Goal: Transaction & Acquisition: Purchase product/service

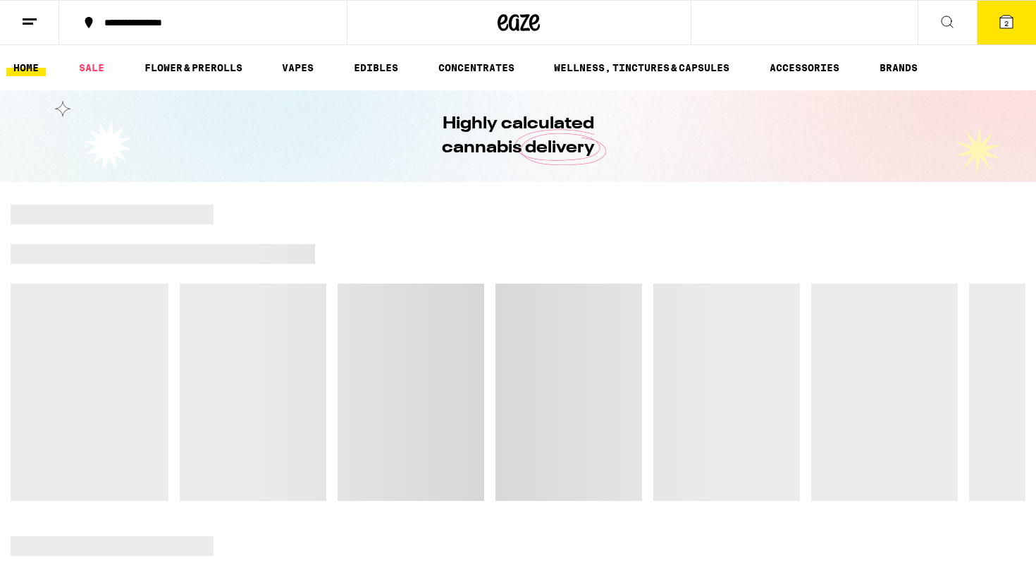
click at [990, 23] on button "2" at bounding box center [1006, 23] width 59 height 44
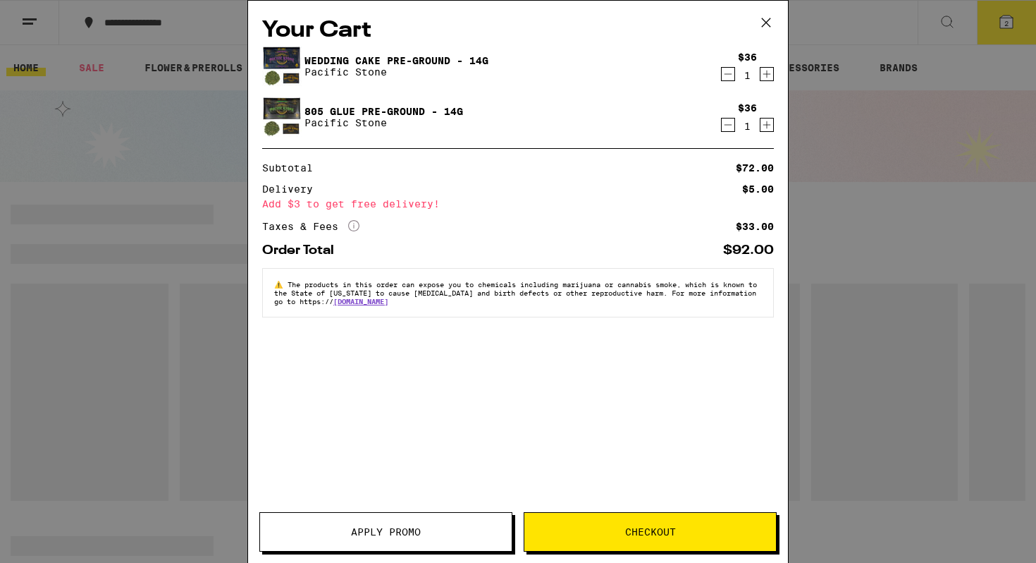
click at [726, 75] on icon "Decrement" at bounding box center [728, 74] width 13 height 17
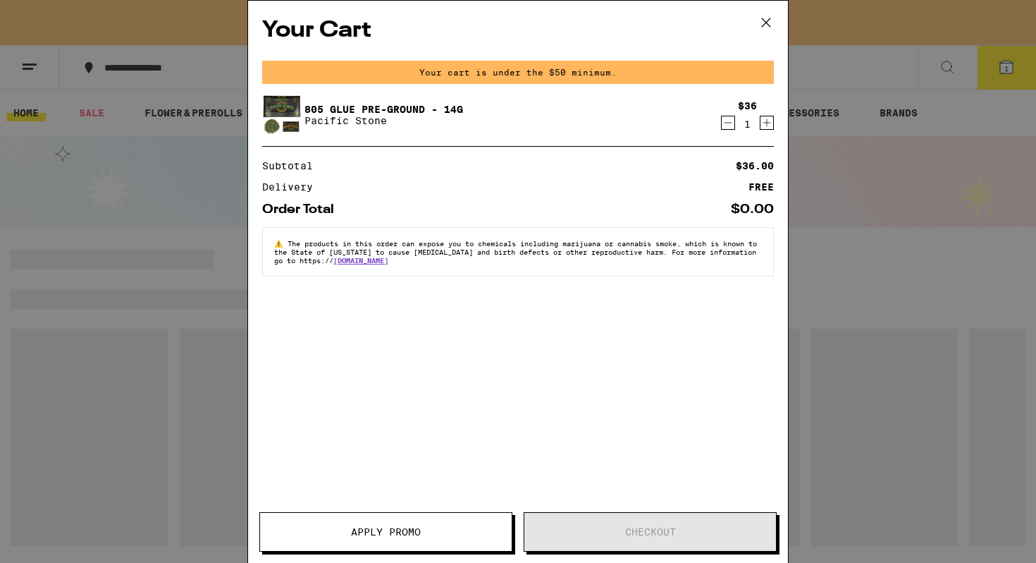
click at [724, 123] on icon "Decrement" at bounding box center [728, 122] width 13 height 17
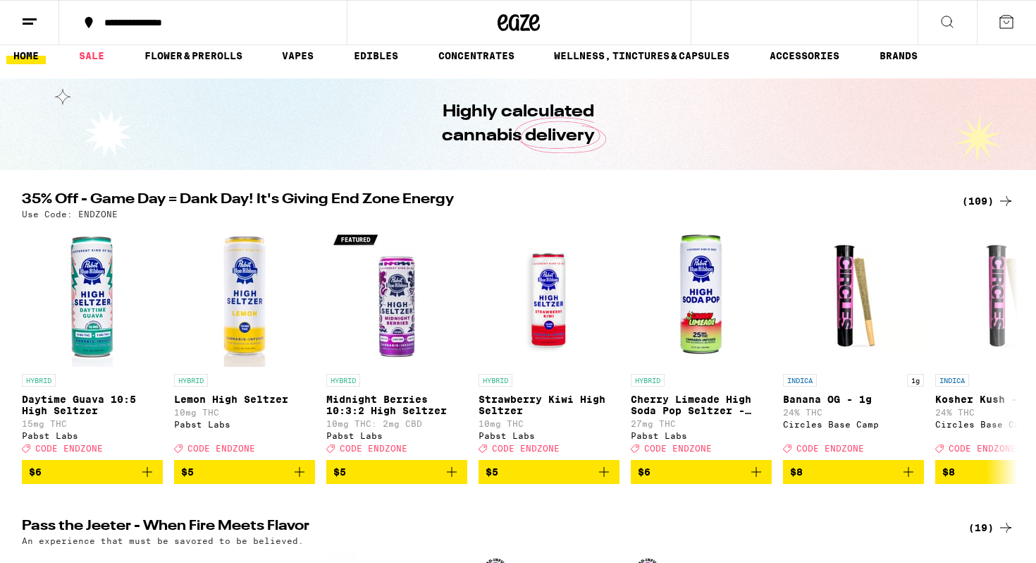
scroll to position [18, 0]
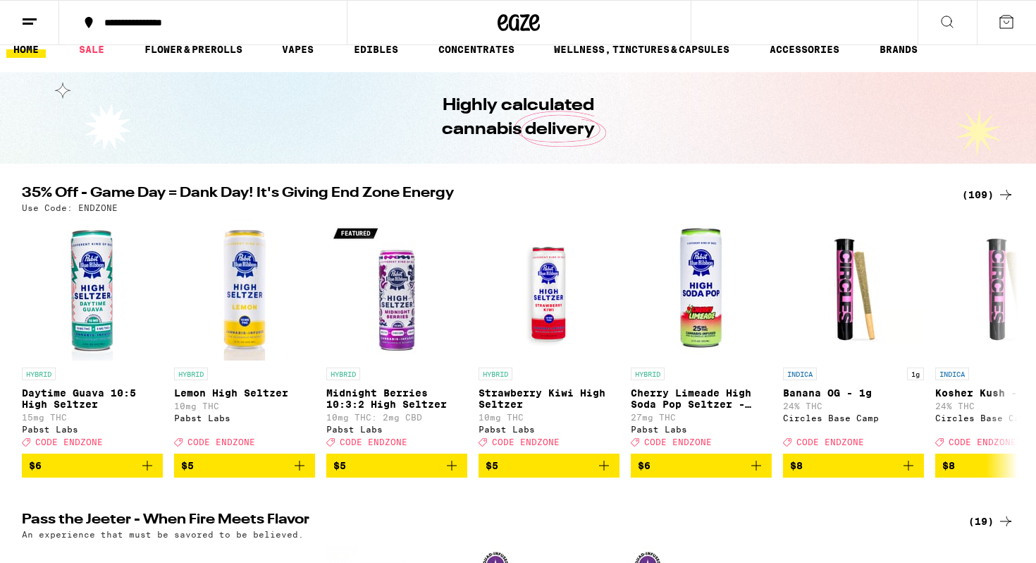
click at [964, 212] on div "Use Code: ENDZONE" at bounding box center [518, 207] width 993 height 9
click at [979, 195] on div "(109)" at bounding box center [988, 194] width 52 height 17
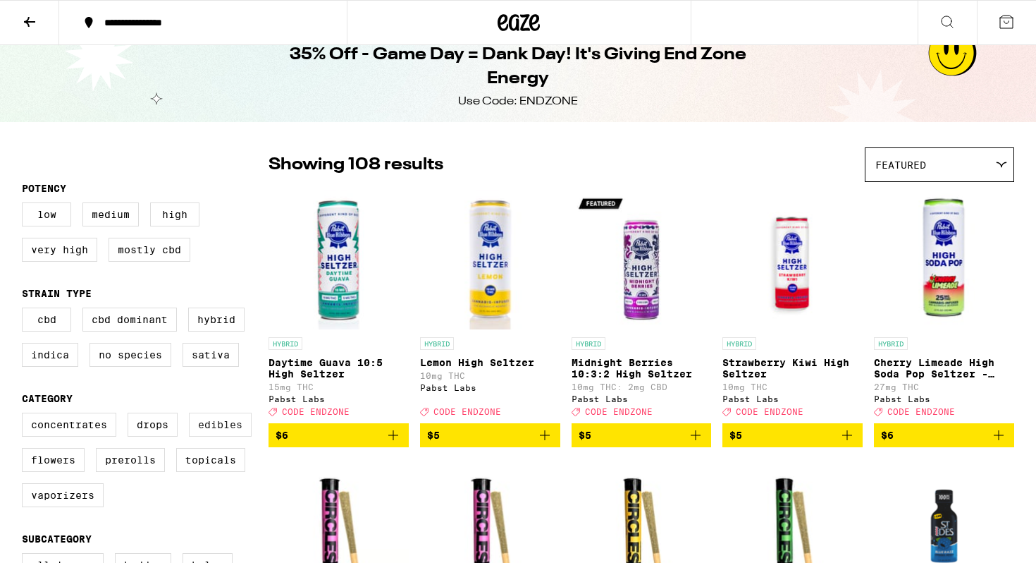
scroll to position [13, 0]
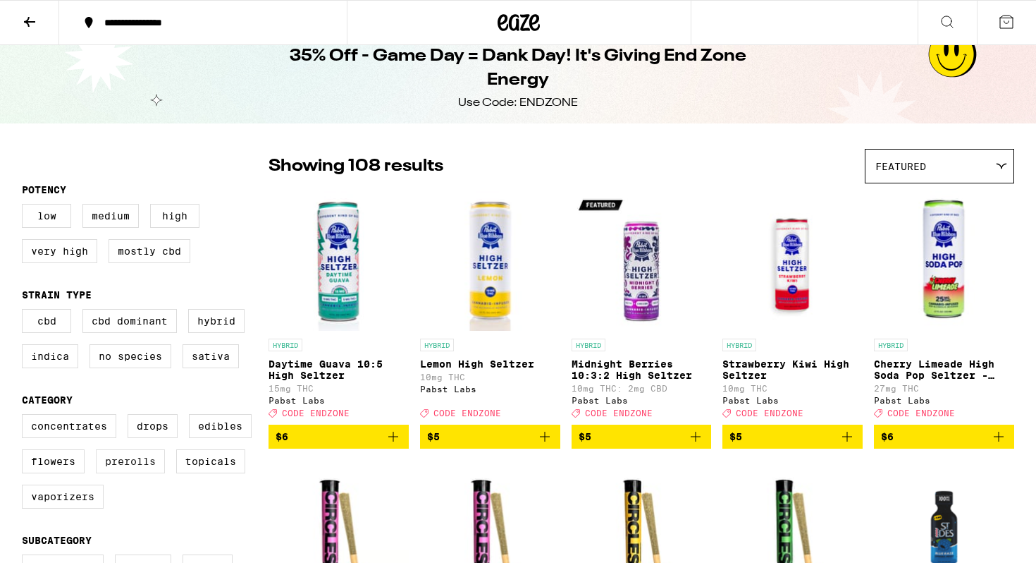
click at [147, 473] on label "Prerolls" at bounding box center [130, 461] width 69 height 24
click at [25, 417] on input "Prerolls" at bounding box center [25, 416] width 1 height 1
checkbox input "true"
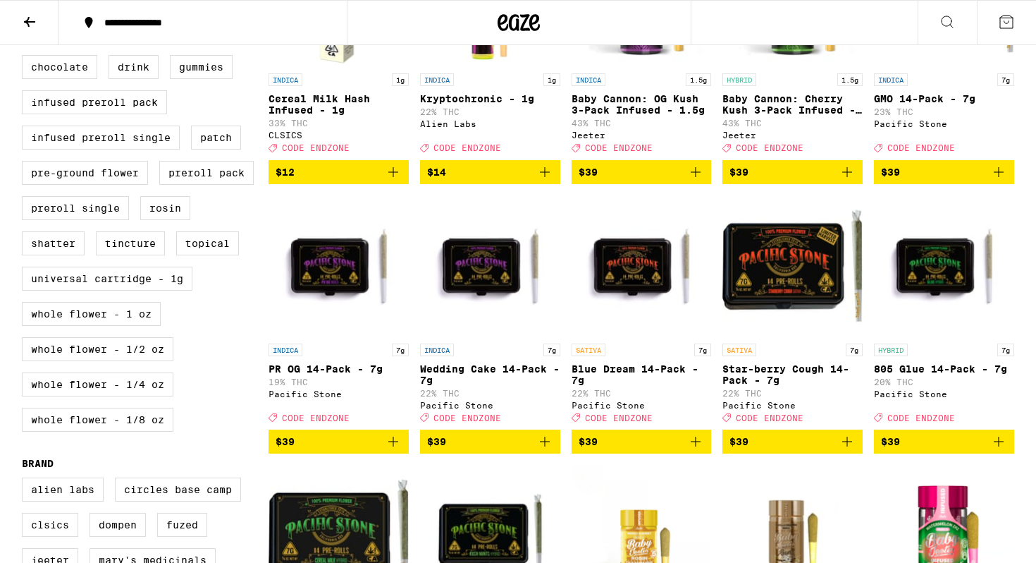
scroll to position [548, 0]
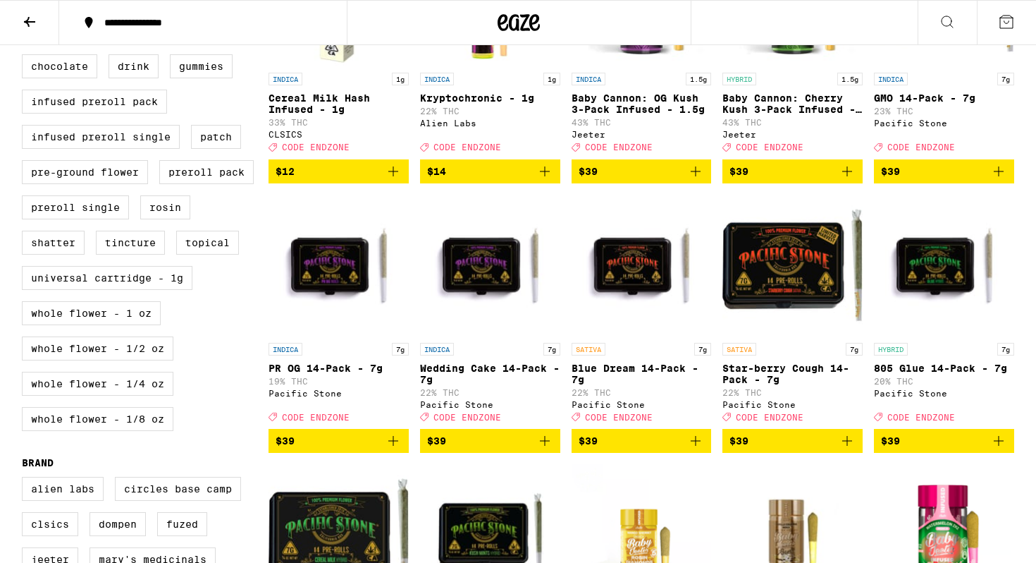
click at [698, 446] on icon "Add to bag" at bounding box center [696, 441] width 10 height 10
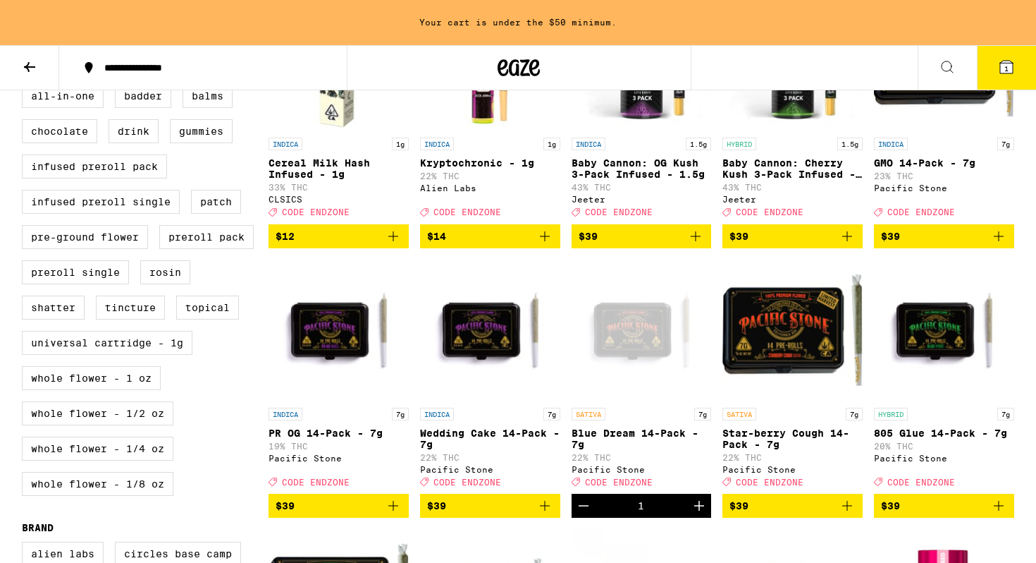
scroll to position [527, 0]
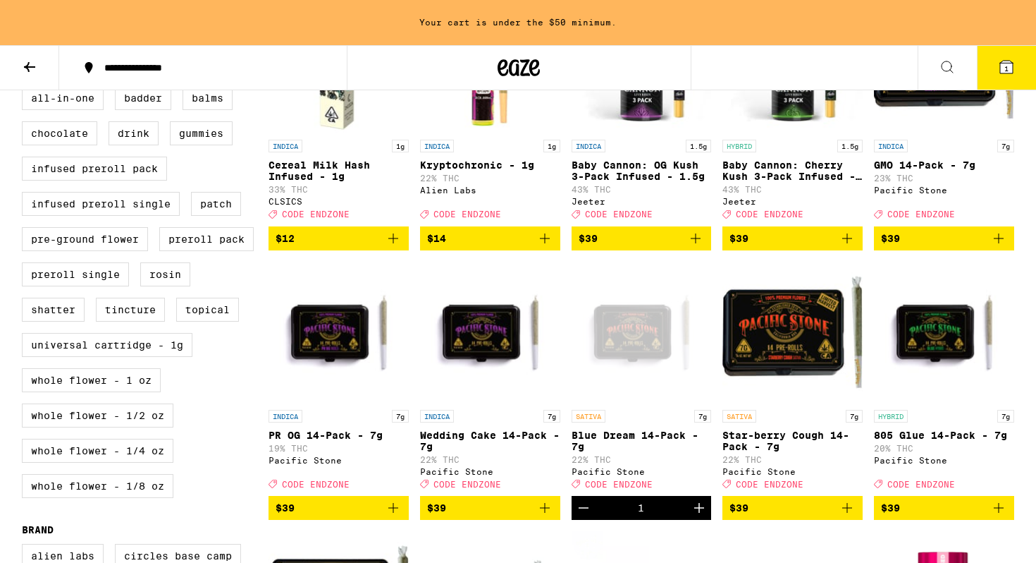
click at [1000, 247] on icon "Add to bag" at bounding box center [998, 238] width 17 height 17
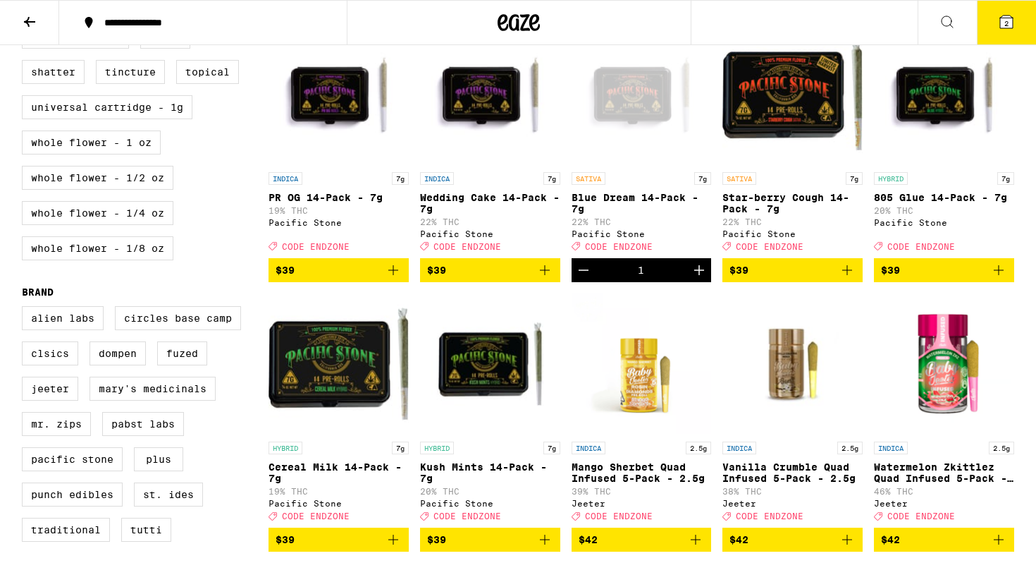
scroll to position [720, 0]
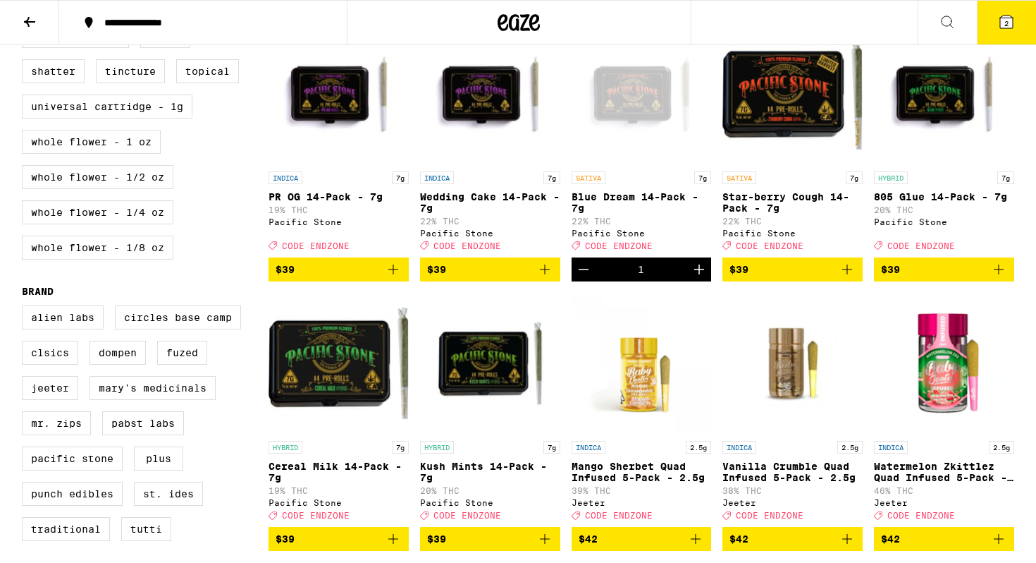
click at [551, 278] on icon "Add to bag" at bounding box center [544, 269] width 17 height 17
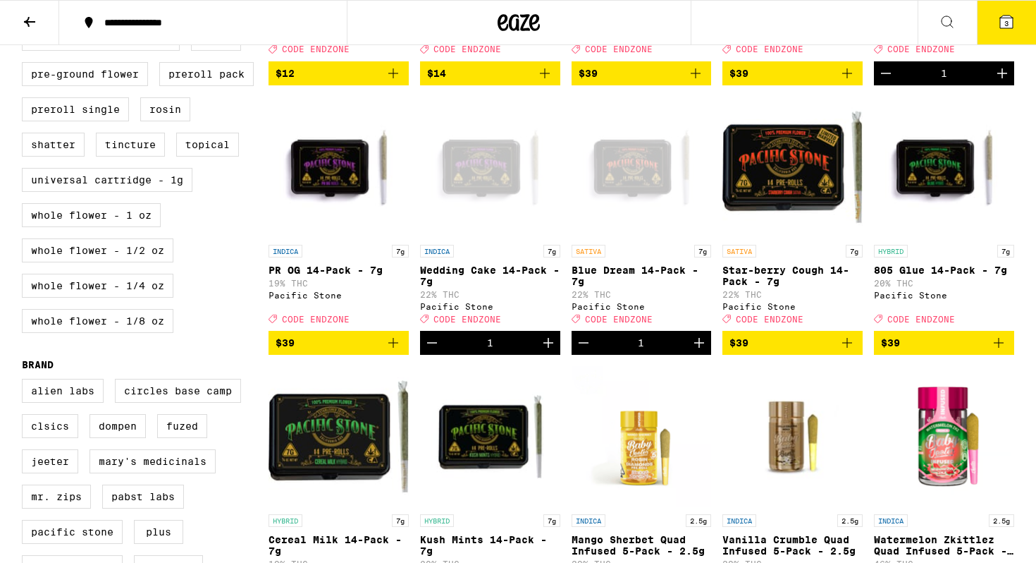
scroll to position [634, 0]
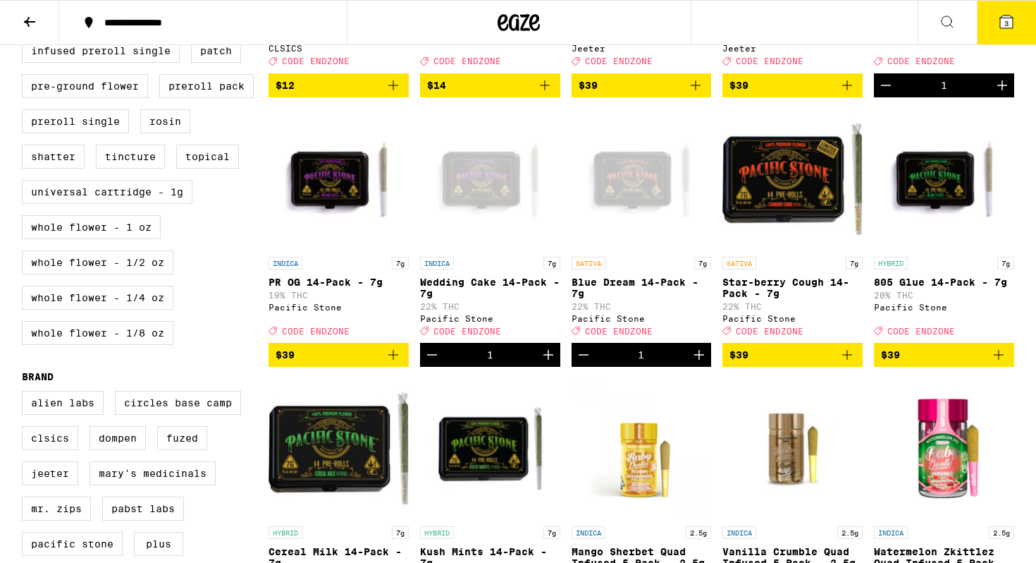
click at [1011, 22] on icon at bounding box center [1006, 22] width 13 height 13
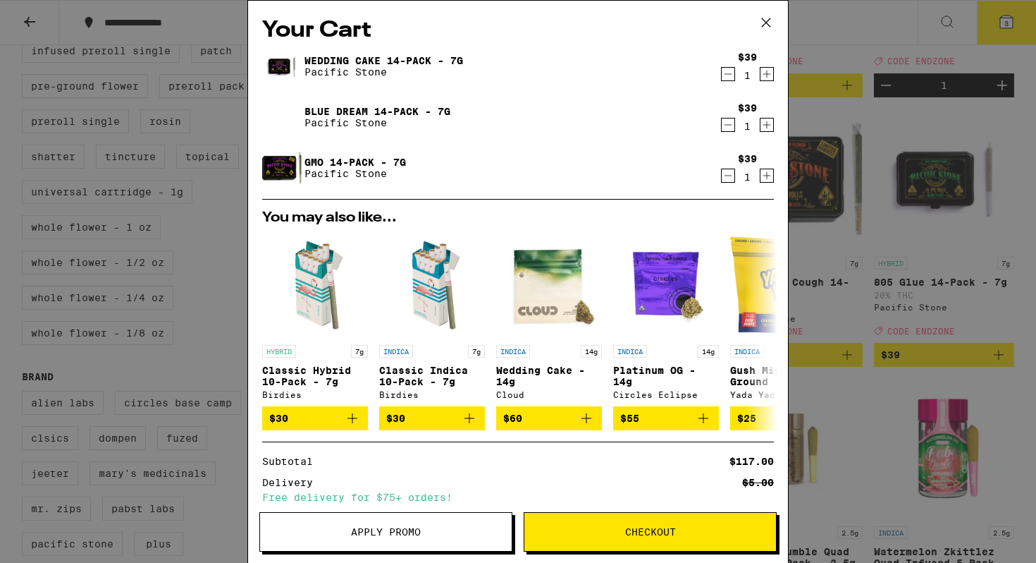
click at [366, 527] on span "Apply Promo" at bounding box center [386, 532] width 70 height 10
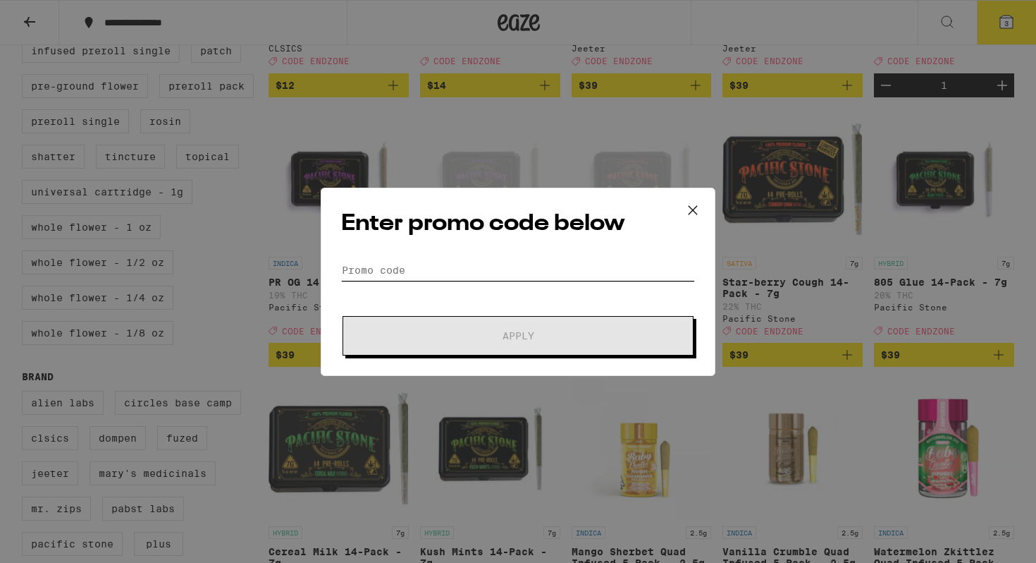
click at [439, 274] on input "Promo Code" at bounding box center [518, 269] width 354 height 21
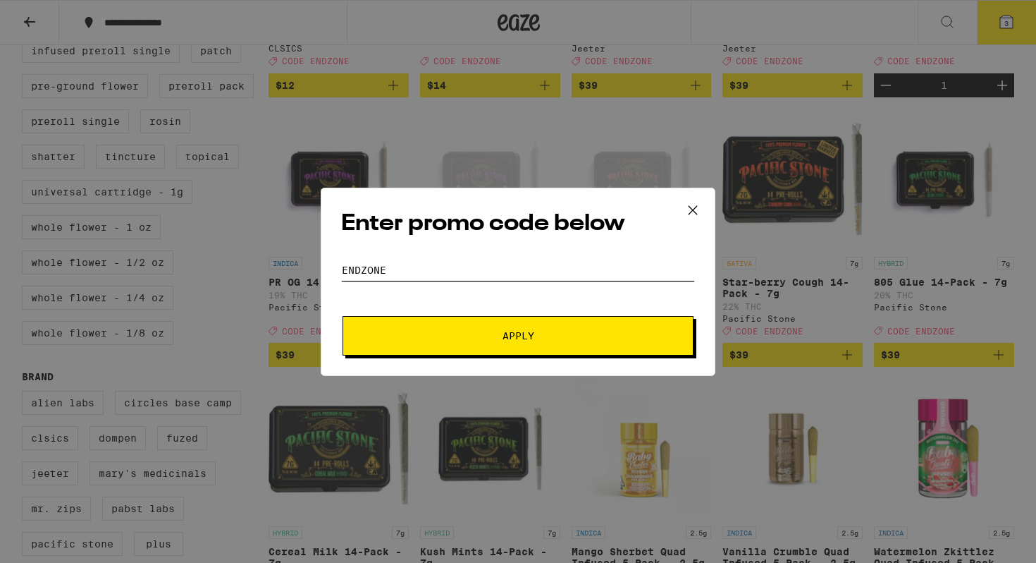
type input "ENDZONE"
click at [418, 334] on span "Apply" at bounding box center [518, 336] width 254 height 10
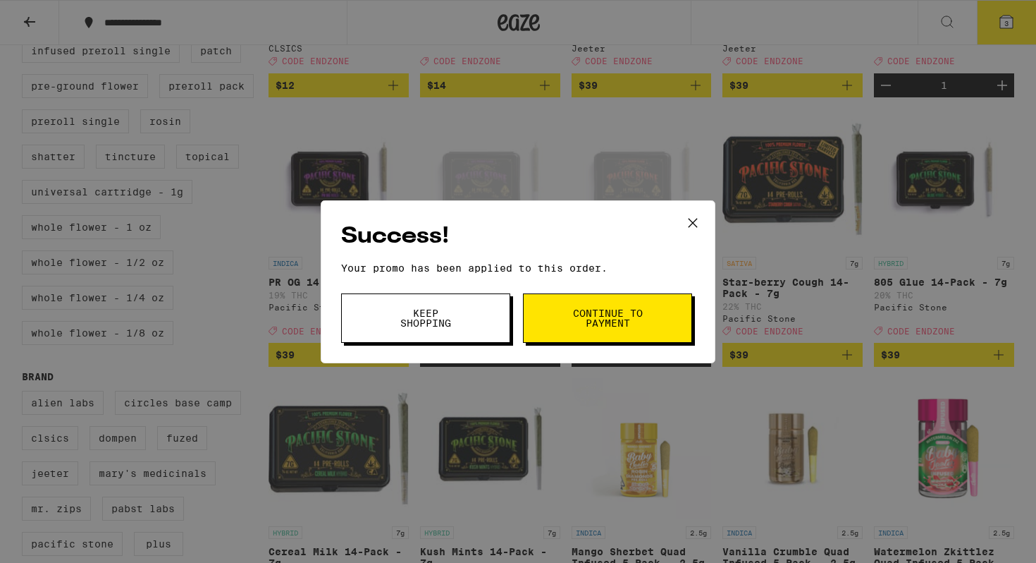
click at [648, 315] on button "Continue to payment" at bounding box center [607, 317] width 169 height 49
click at [697, 220] on icon at bounding box center [692, 222] width 21 height 21
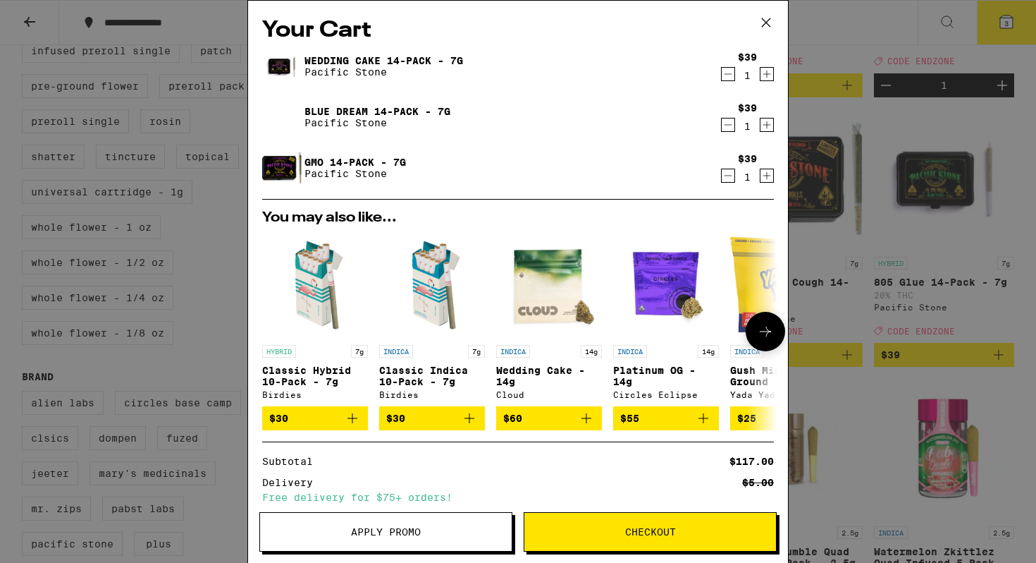
scroll to position [145, 0]
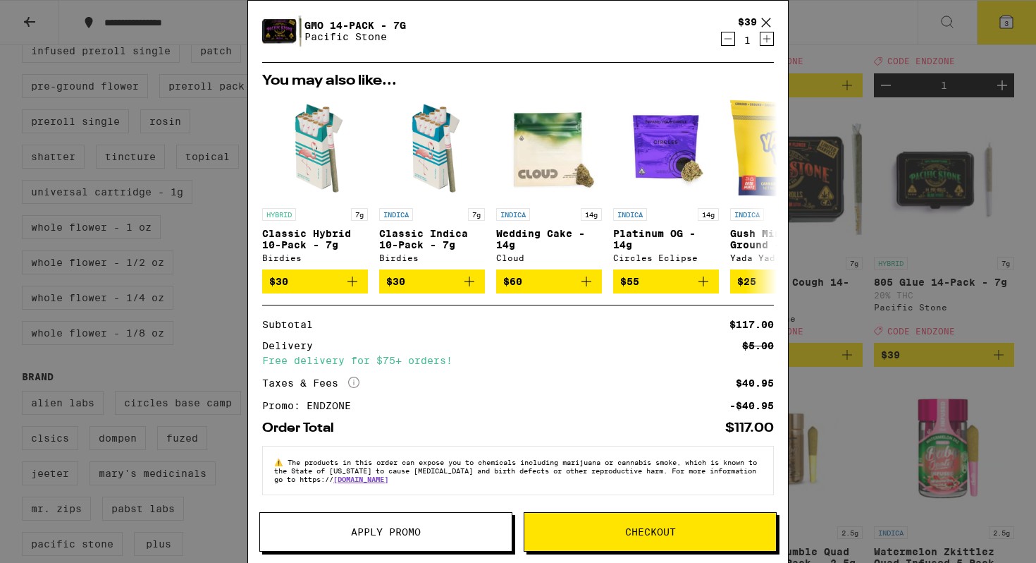
click at [615, 518] on button "Checkout" at bounding box center [650, 531] width 253 height 39
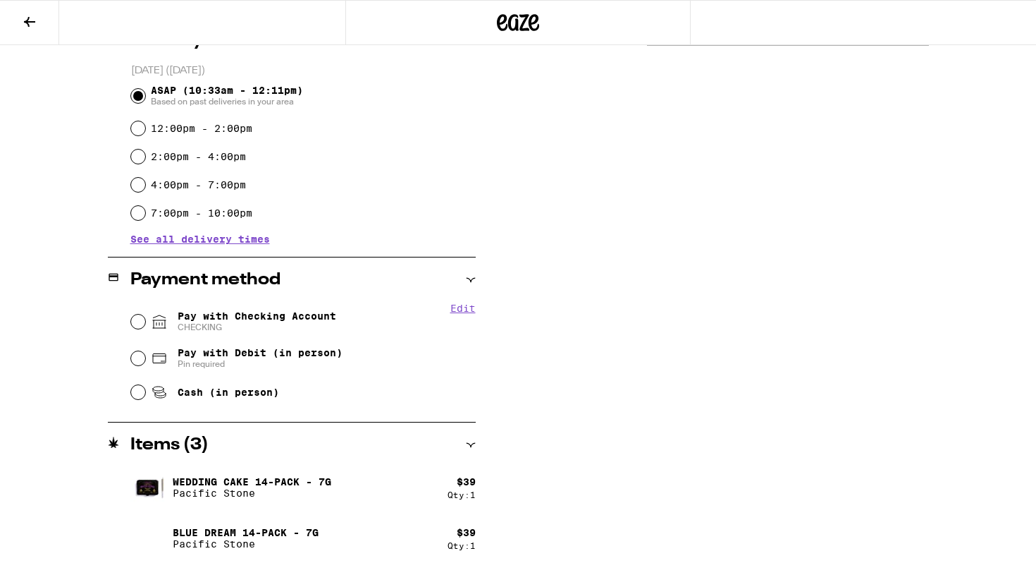
scroll to position [434, 0]
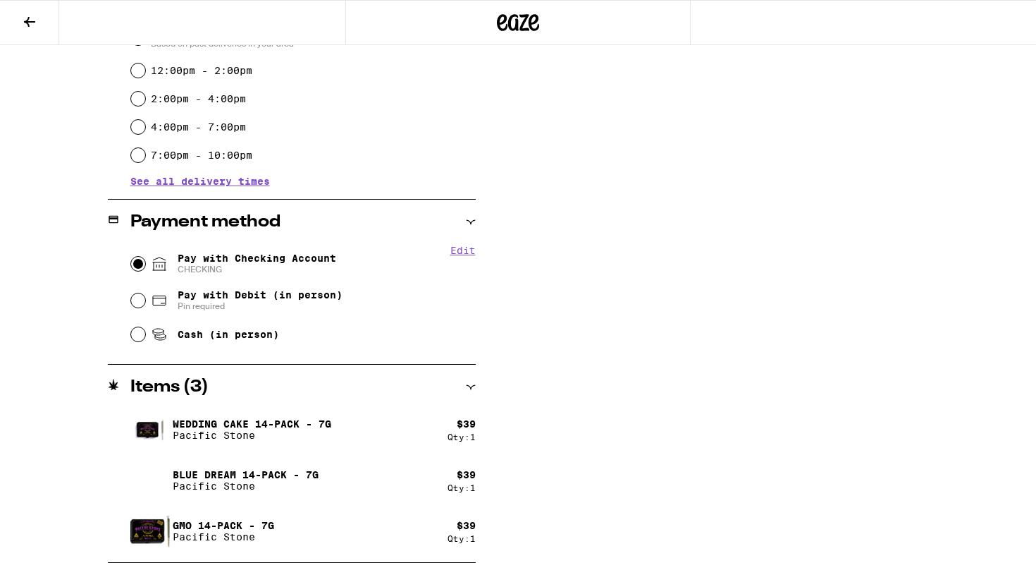
click at [144, 264] on input "Pay with Checking Account CHECKING" at bounding box center [138, 264] width 14 height 14
radio input "true"
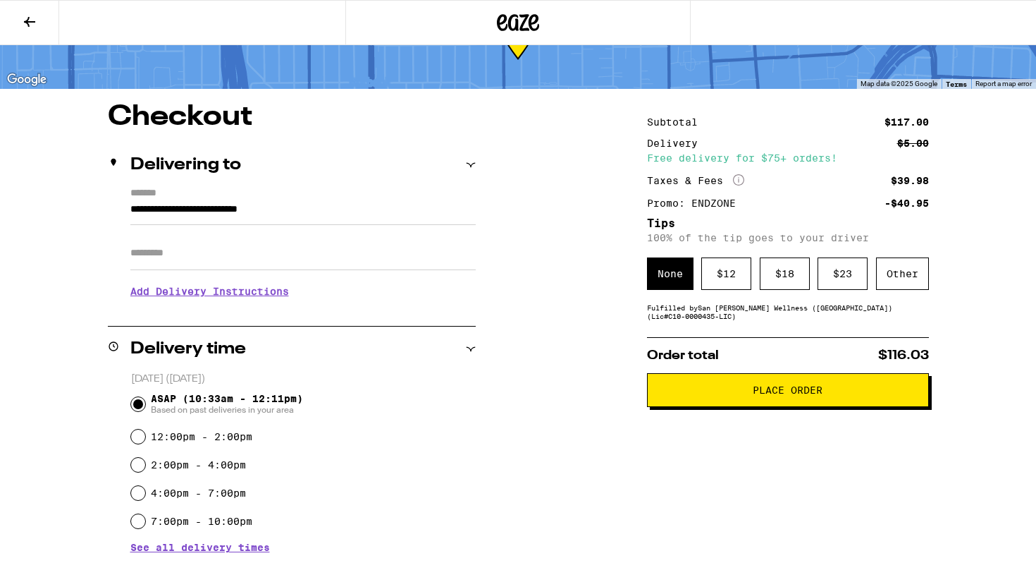
scroll to position [0, 0]
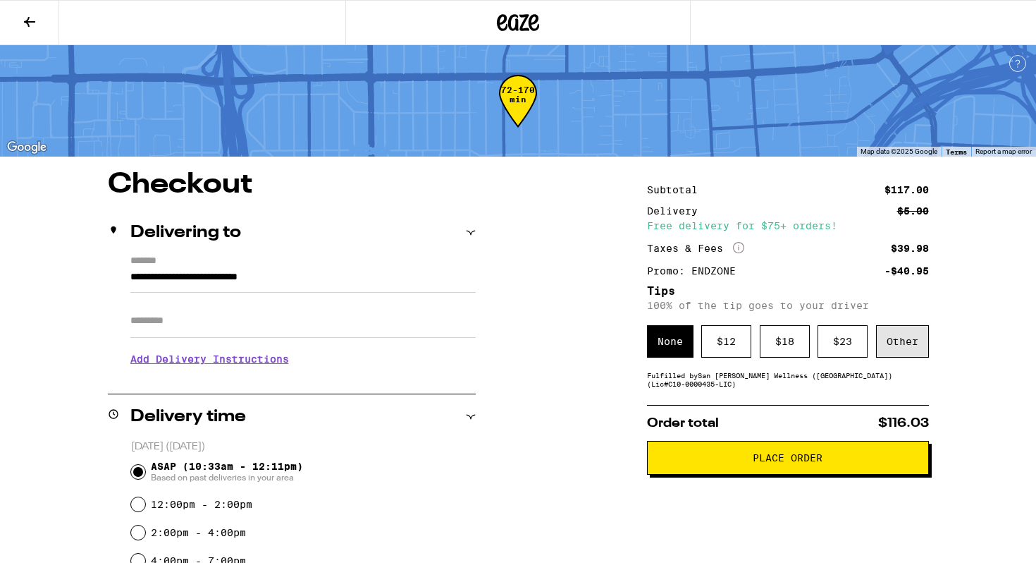
click at [912, 357] on div "Other" at bounding box center [902, 341] width 53 height 32
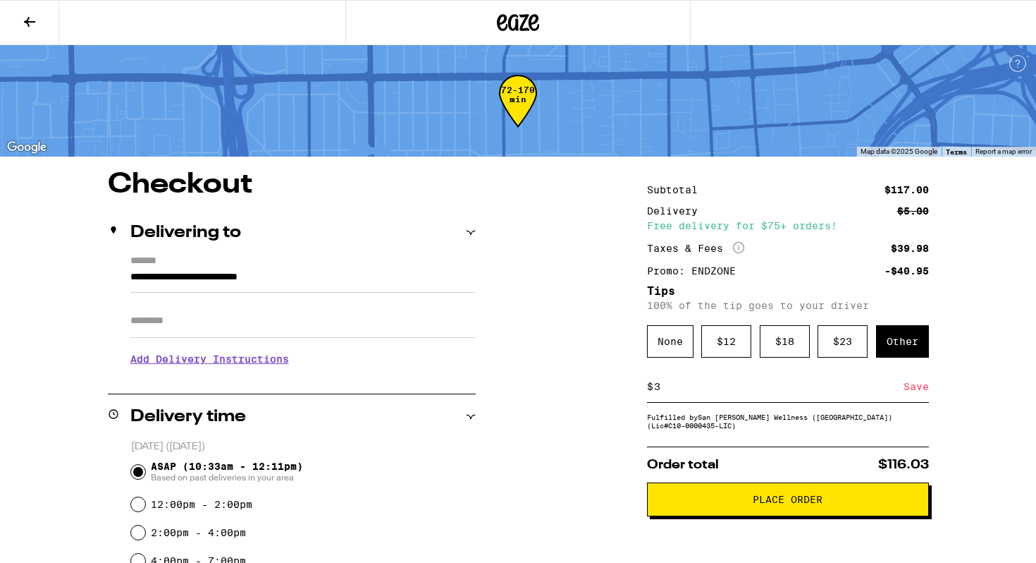
type input "3"
click at [838, 495] on button "Place Order" at bounding box center [788, 499] width 282 height 34
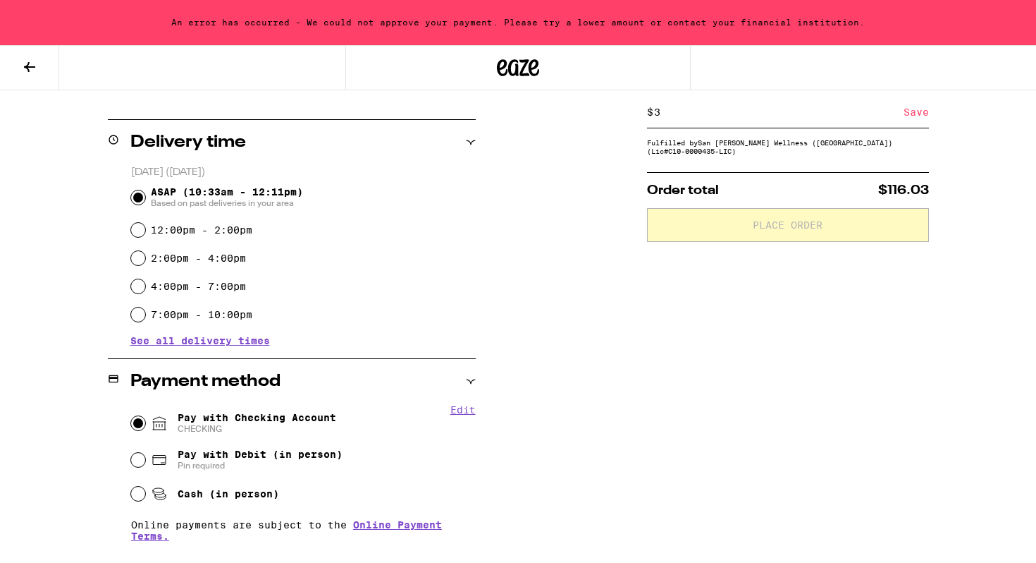
scroll to position [318, 0]
click at [137, 493] on input "Cash (in person)" at bounding box center [138, 495] width 14 height 14
radio input "true"
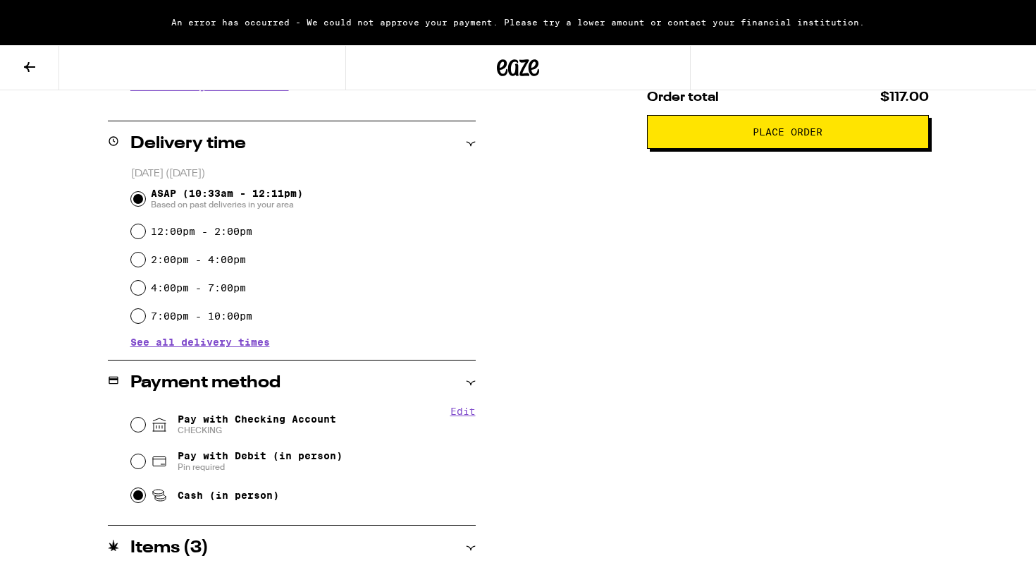
click at [725, 136] on span "Place Order" at bounding box center [788, 132] width 258 height 10
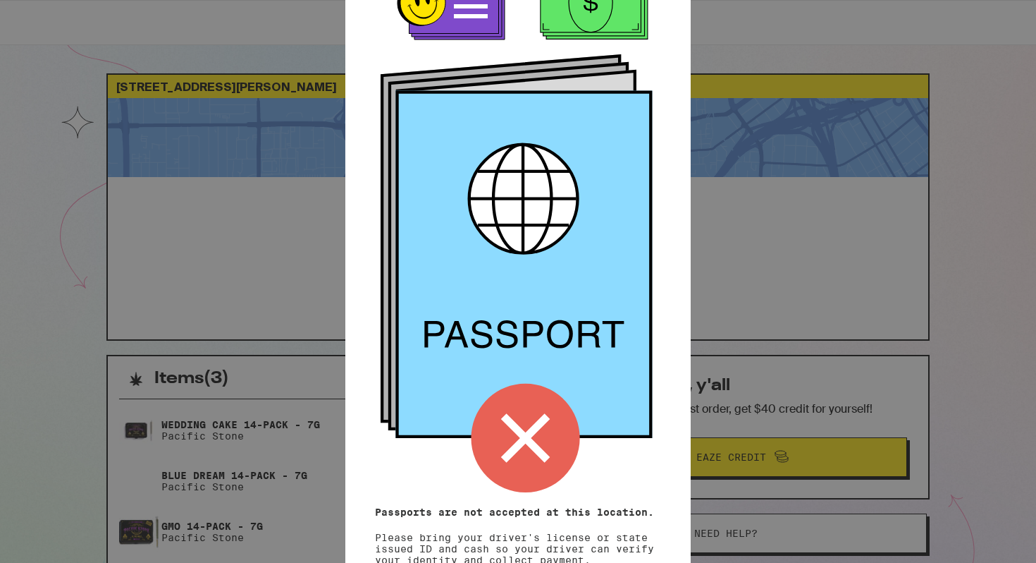
scroll to position [110, 0]
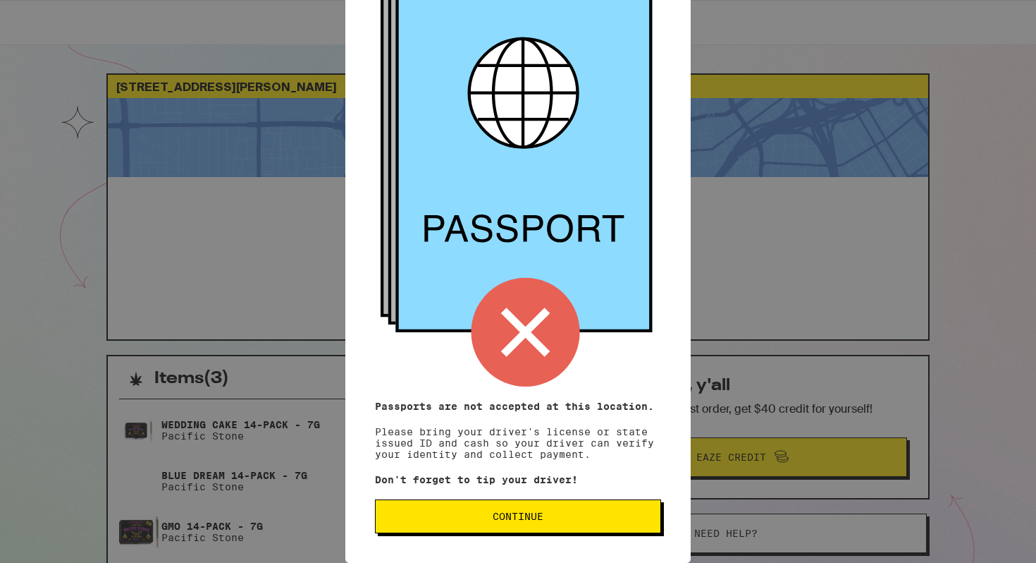
click at [570, 512] on span "Continue" at bounding box center [518, 516] width 262 height 10
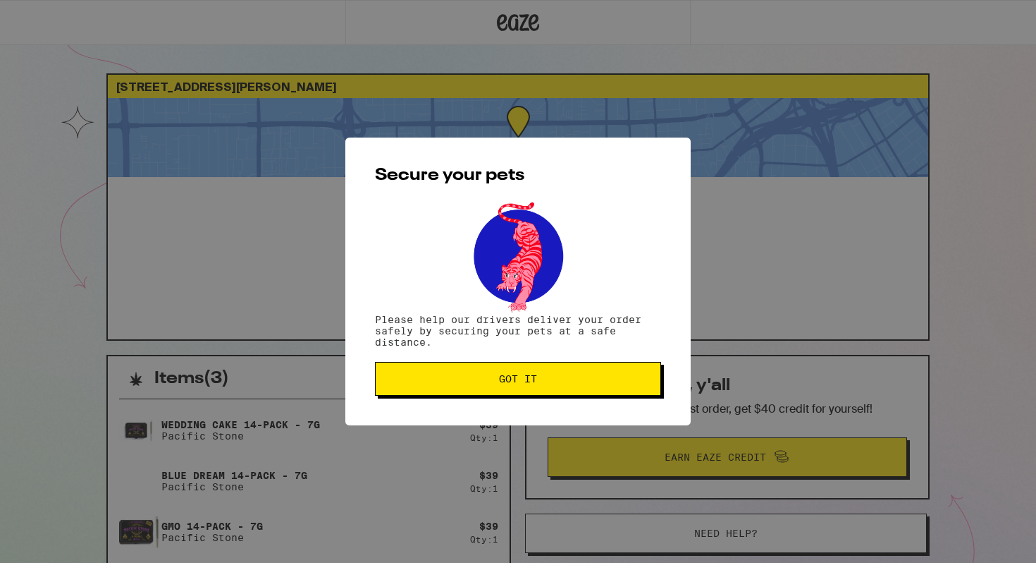
scroll to position [0, 0]
click at [570, 384] on span "Got it" at bounding box center [518, 379] width 262 height 10
